Goal: Task Accomplishment & Management: Complete application form

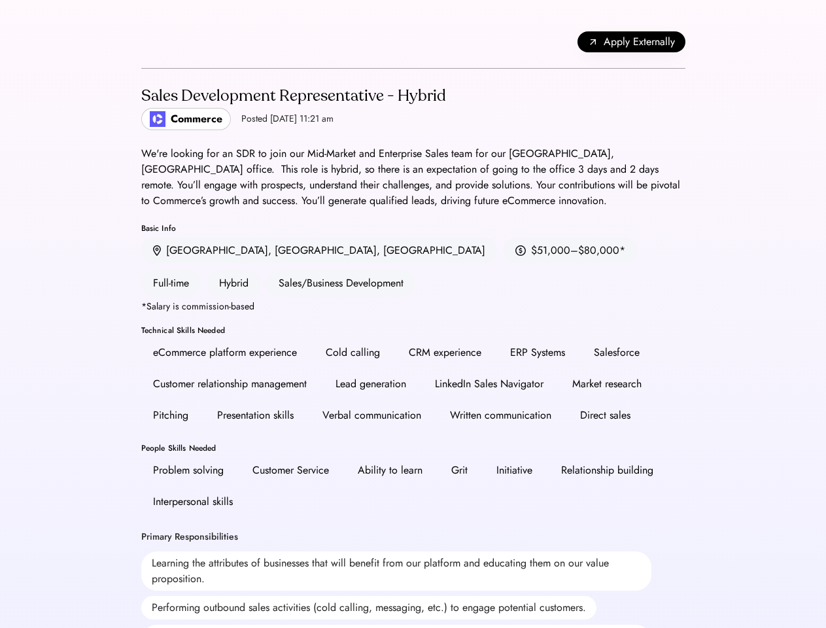
click at [413, 345] on div "CRM experience" at bounding box center [445, 353] width 73 height 16
click at [413, 42] on div "Back Apply Externally" at bounding box center [413, 42] width 544 height 53
click at [161, 42] on div "Back Apply Externally" at bounding box center [413, 42] width 544 height 53
click at [146, 42] on div "Back Apply Externally" at bounding box center [413, 42] width 544 height 53
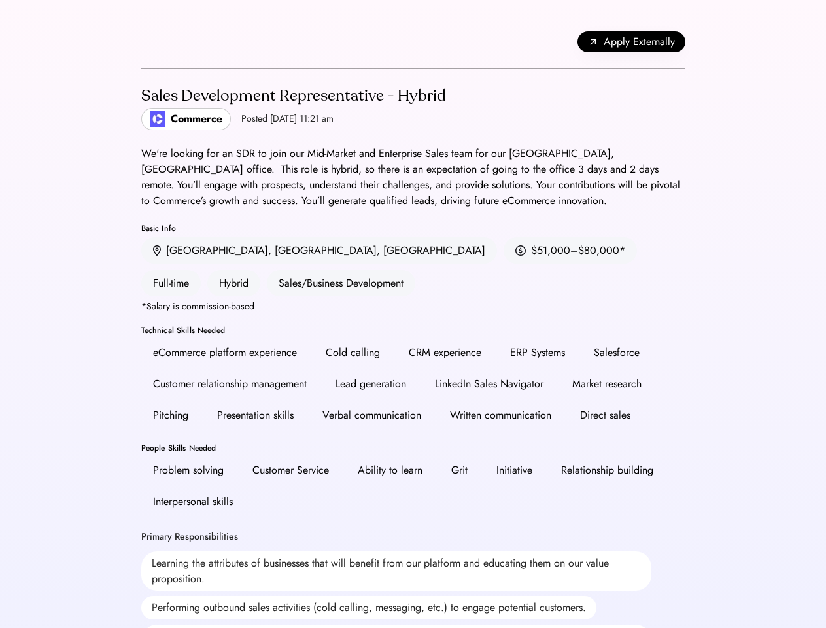
click at [170, 42] on div "Back Apply Externally" at bounding box center [413, 42] width 544 height 53
click at [631, 42] on span "Apply Externally" at bounding box center [639, 42] width 71 height 16
click at [413, 371] on div "Lead generation" at bounding box center [371, 384] width 94 height 26
click at [413, 107] on h2 "Sales Development Representative - Hybrid" at bounding box center [293, 96] width 305 height 24
